Goal: Task Accomplishment & Management: Use online tool/utility

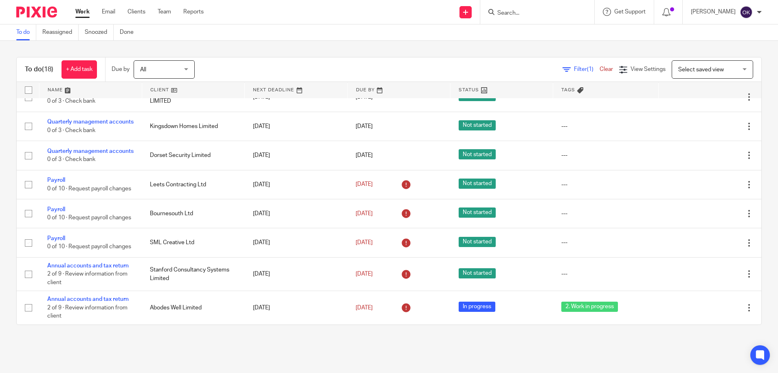
scroll to position [355, 0]
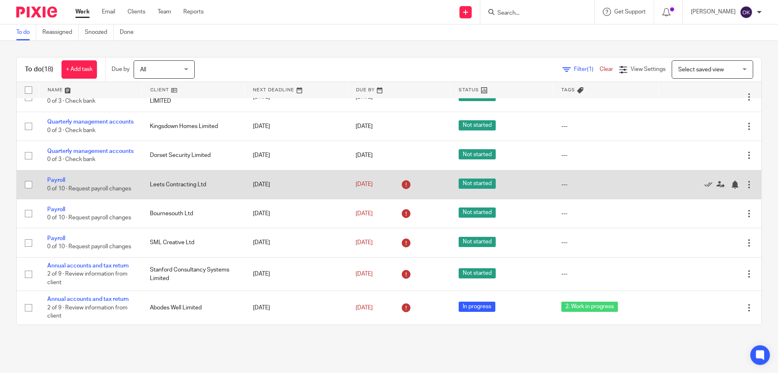
click at [188, 172] on td "Leets Contracting Ltd" at bounding box center [193, 184] width 103 height 29
click at [64, 177] on link "Payroll" at bounding box center [56, 180] width 18 height 6
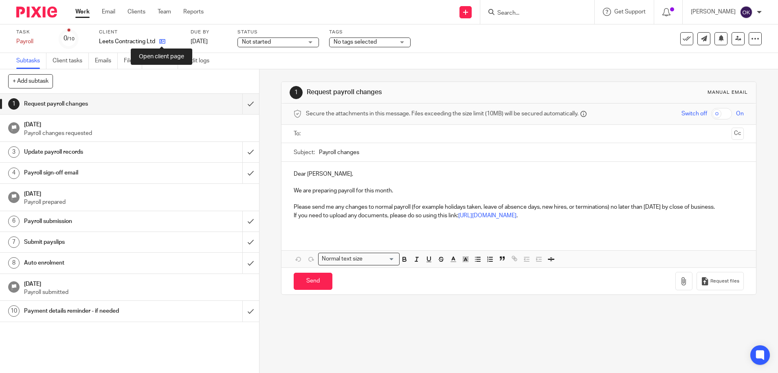
click at [163, 42] on icon at bounding box center [162, 41] width 6 height 6
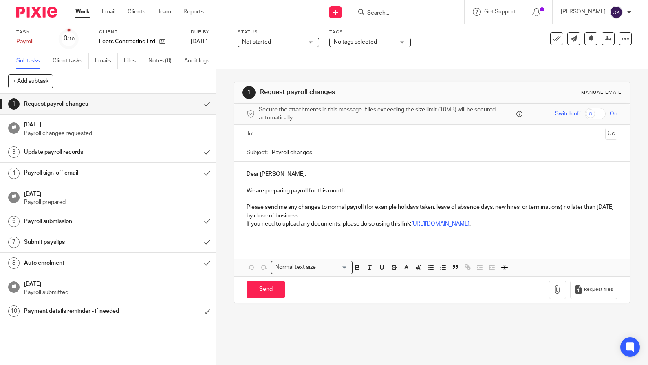
click at [31, 13] on img at bounding box center [36, 12] width 41 height 11
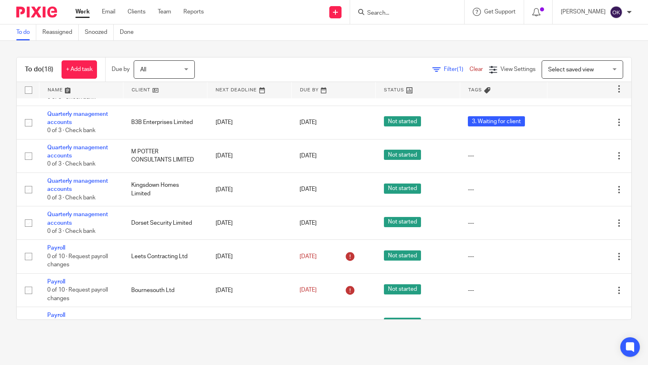
scroll to position [401, 0]
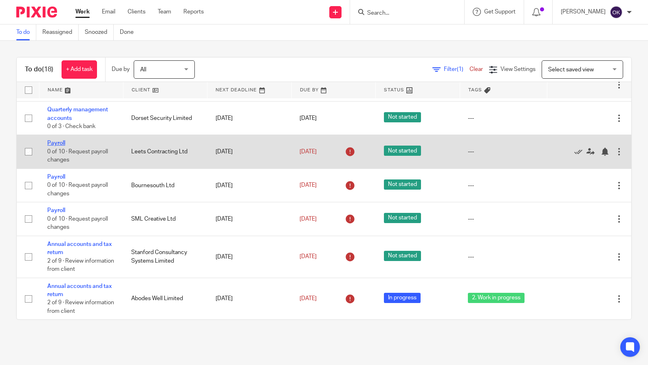
click at [56, 140] on link "Payroll" at bounding box center [56, 143] width 18 height 6
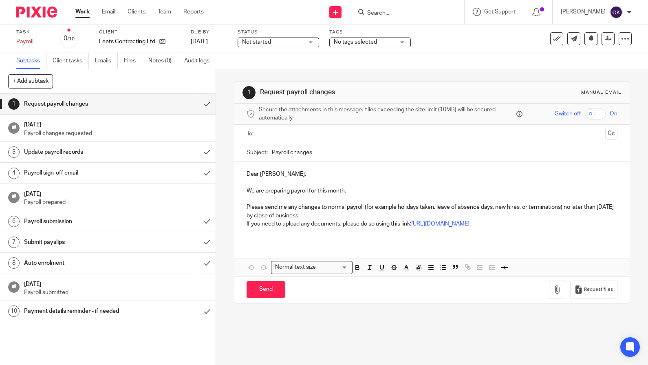
click at [299, 38] on span "Not started" at bounding box center [272, 42] width 61 height 9
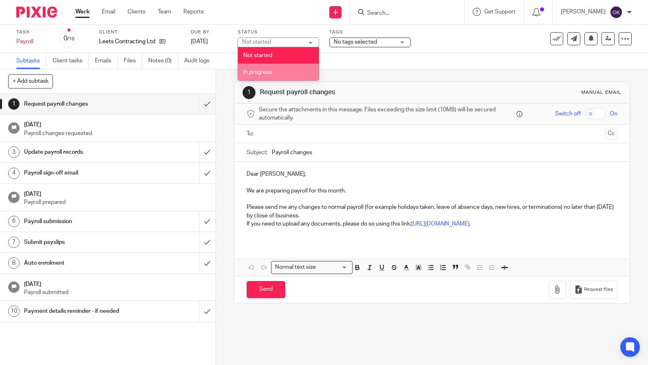
click at [286, 73] on li "In progress" at bounding box center [278, 72] width 81 height 17
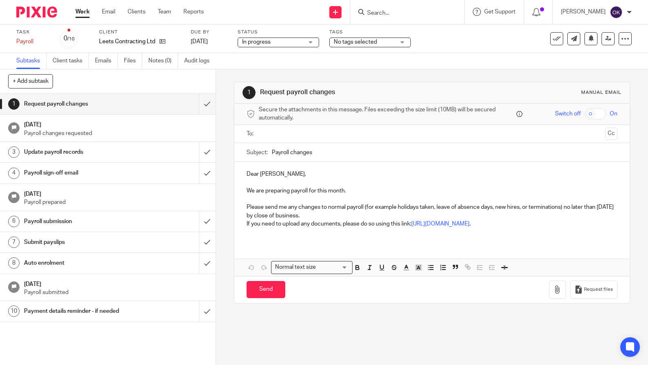
click at [362, 41] on span "No tags selected" at bounding box center [355, 42] width 43 height 6
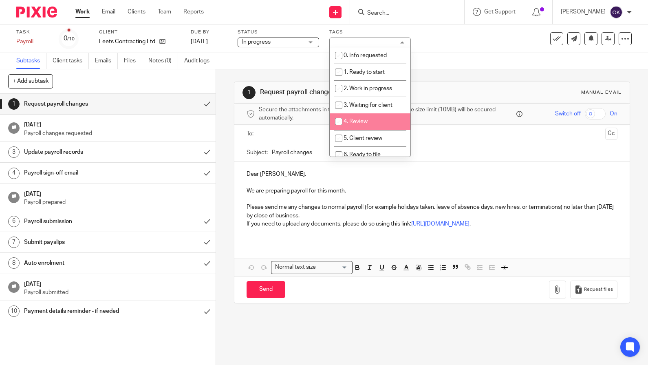
click at [366, 125] on li "4. Review" at bounding box center [370, 121] width 81 height 17
checkbox input "true"
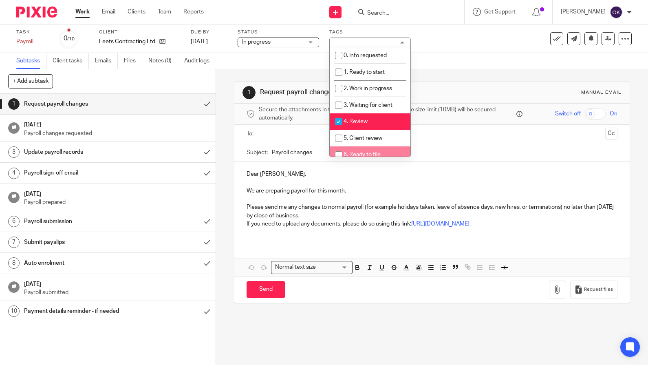
click at [457, 143] on input "Payroll changes" at bounding box center [444, 152] width 345 height 18
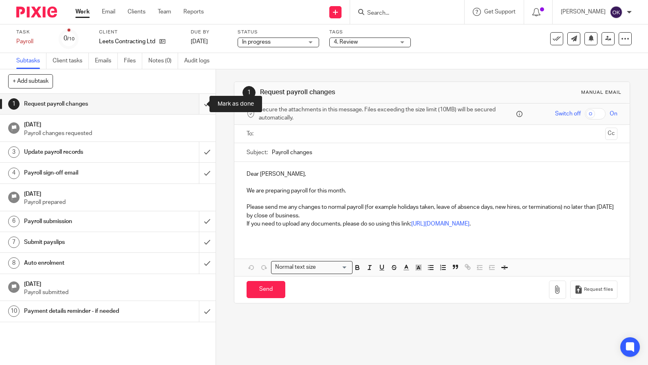
click at [196, 102] on input "submit" at bounding box center [108, 104] width 216 height 20
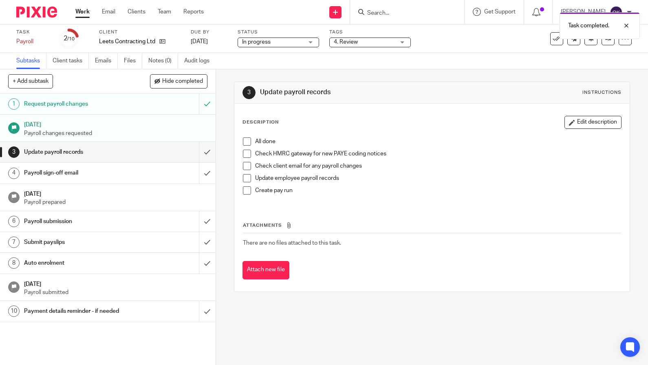
click at [244, 143] on span at bounding box center [247, 141] width 8 height 8
click at [243, 155] on span at bounding box center [247, 154] width 8 height 8
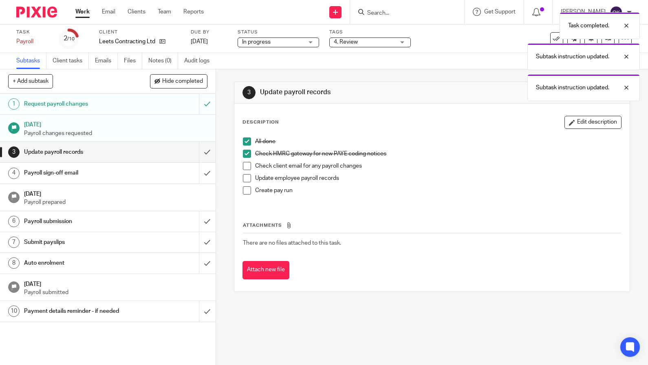
click at [244, 164] on span at bounding box center [247, 166] width 8 height 8
click at [243, 177] on span at bounding box center [247, 178] width 8 height 8
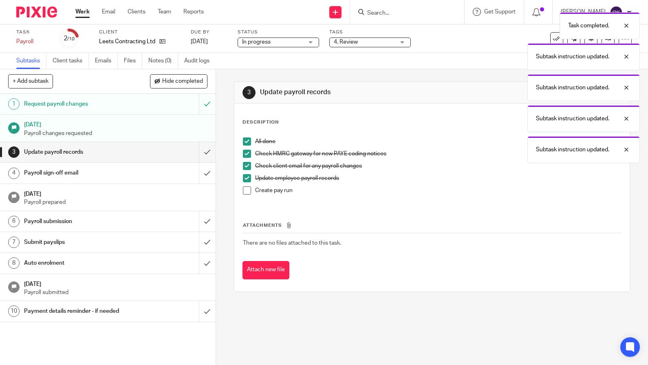
click at [245, 192] on span at bounding box center [247, 190] width 8 height 8
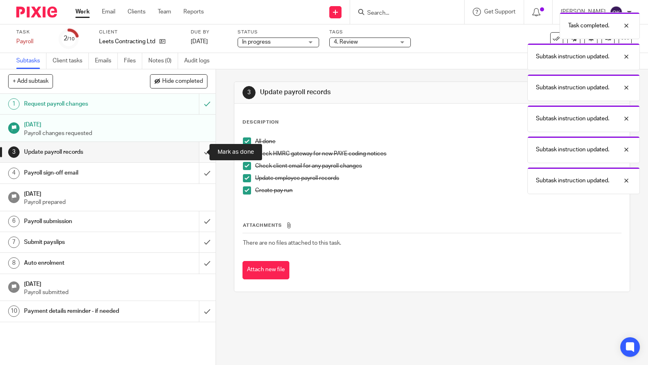
click at [196, 151] on input "submit" at bounding box center [108, 152] width 216 height 20
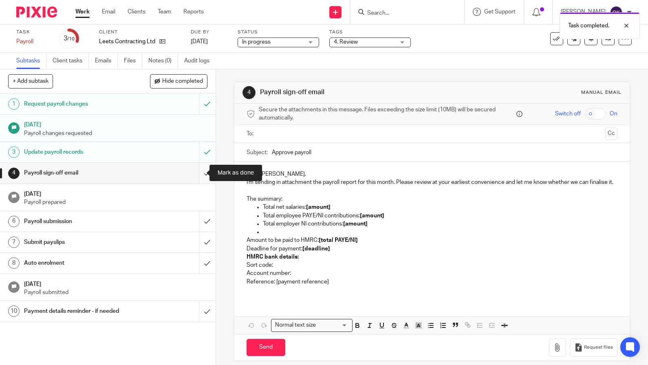
click at [198, 172] on input "submit" at bounding box center [108, 173] width 216 height 20
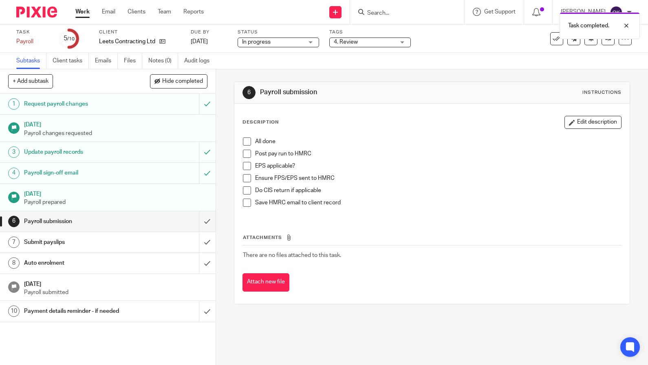
drag, startPoint x: 243, startPoint y: 140, endPoint x: 247, endPoint y: 160, distance: 20.7
click at [243, 140] on span at bounding box center [247, 141] width 8 height 8
drag, startPoint x: 247, startPoint y: 152, endPoint x: 249, endPoint y: 158, distance: 6.3
click at [247, 152] on span at bounding box center [247, 154] width 8 height 8
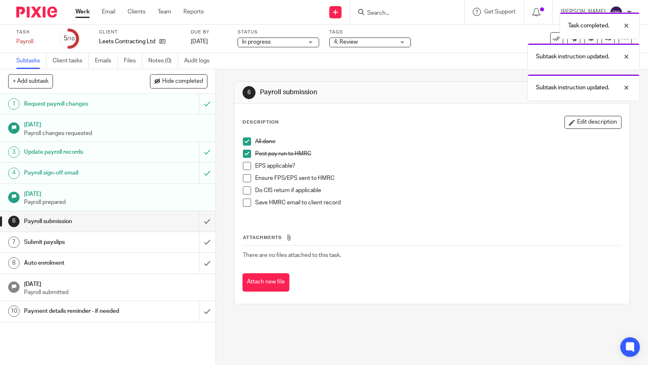
click at [246, 165] on span at bounding box center [247, 166] width 8 height 8
click at [243, 176] on span at bounding box center [247, 178] width 8 height 8
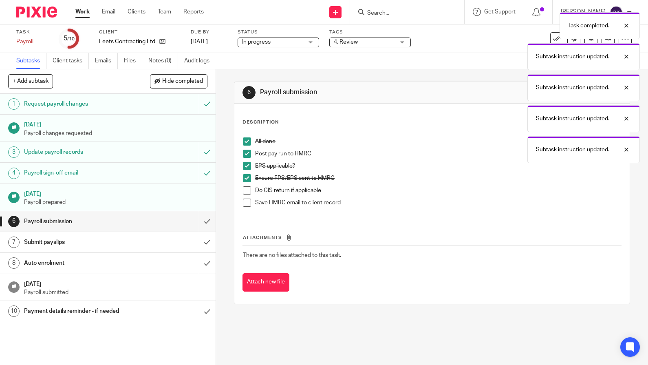
click at [246, 189] on span at bounding box center [247, 190] width 8 height 8
click at [248, 202] on li "Save HMRC email to client record" at bounding box center [432, 204] width 378 height 12
click at [244, 199] on span at bounding box center [247, 202] width 8 height 8
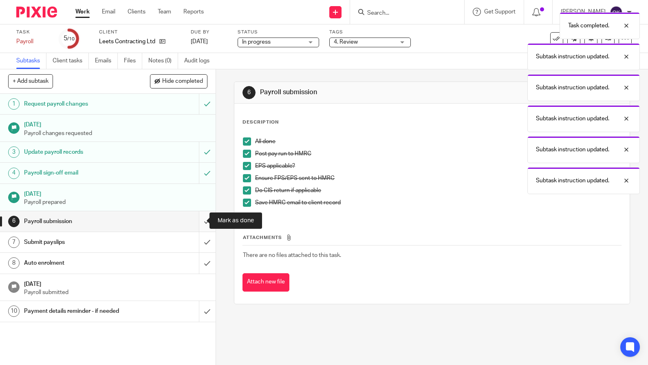
click at [198, 224] on input "submit" at bounding box center [108, 221] width 216 height 20
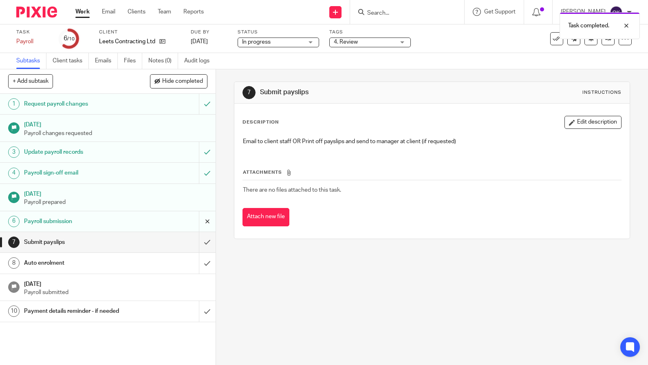
click at [198, 230] on input "submit" at bounding box center [108, 221] width 216 height 20
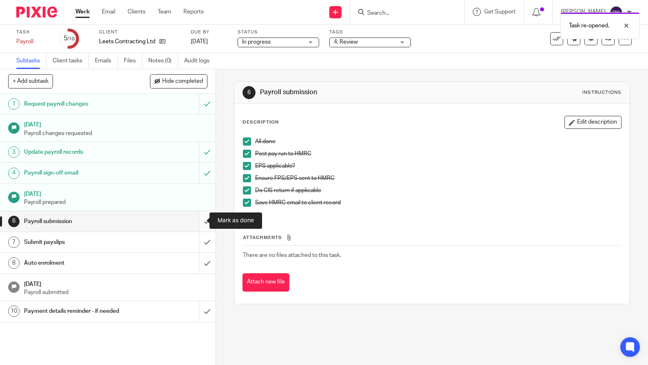
click at [198, 221] on input "submit" at bounding box center [108, 221] width 216 height 20
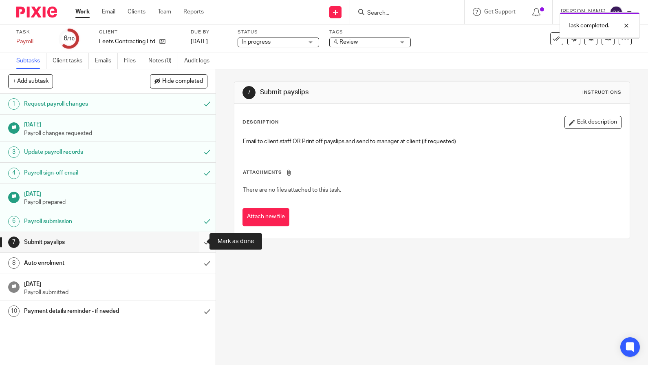
click at [195, 238] on input "submit" at bounding box center [108, 242] width 216 height 20
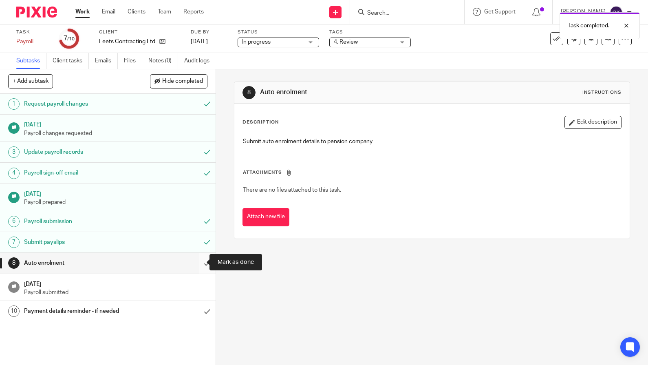
click at [200, 260] on input "submit" at bounding box center [108, 263] width 216 height 20
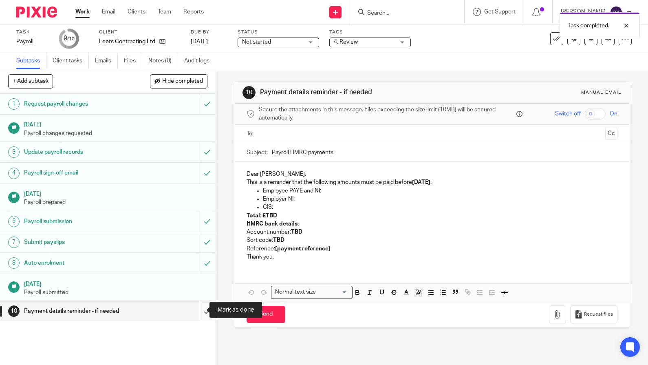
click at [196, 305] on input "submit" at bounding box center [108, 311] width 216 height 20
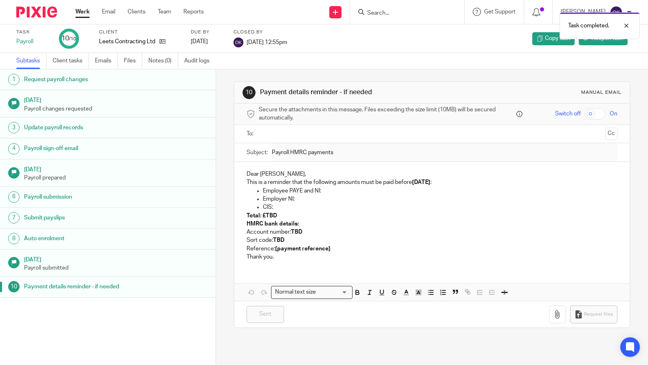
click at [40, 14] on img at bounding box center [36, 12] width 41 height 11
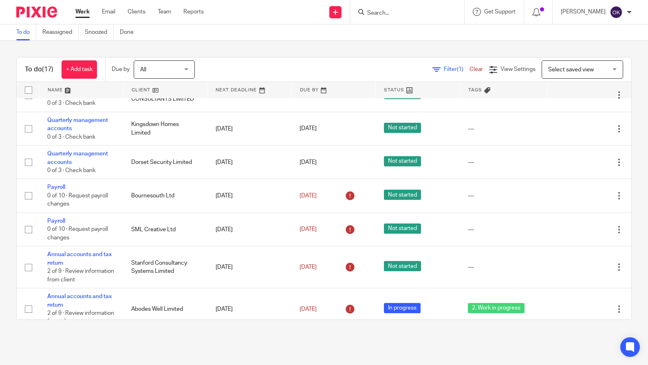
scroll to position [367, 0]
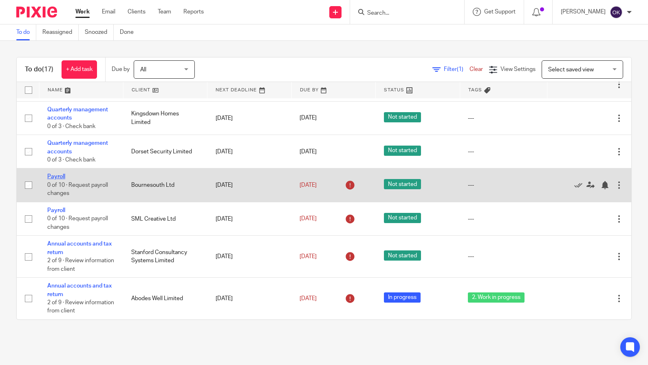
click at [53, 174] on link "Payroll" at bounding box center [56, 177] width 18 height 6
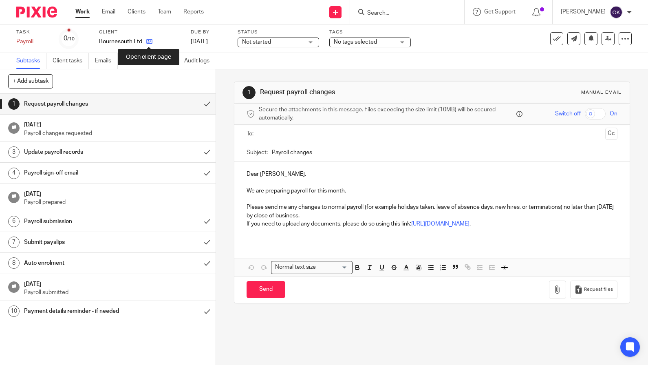
click at [148, 40] on icon at bounding box center [149, 41] width 6 height 6
